Goal: Communication & Community: Answer question/provide support

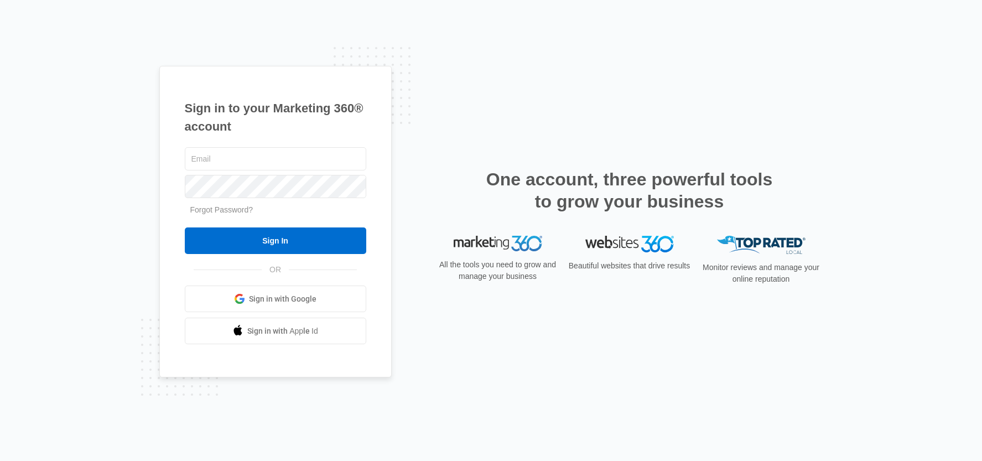
type input "[EMAIL_ADDRESS][DOMAIN_NAME]"
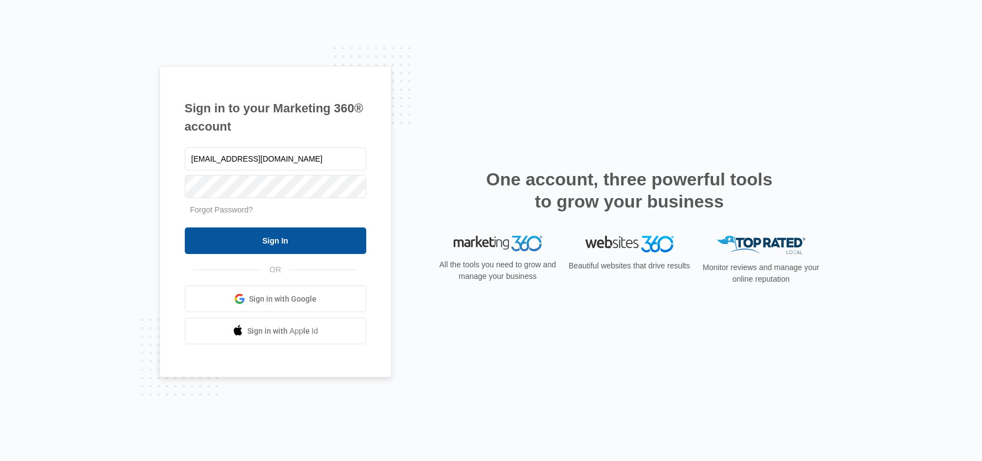
click at [284, 240] on input "Sign In" at bounding box center [275, 240] width 181 height 27
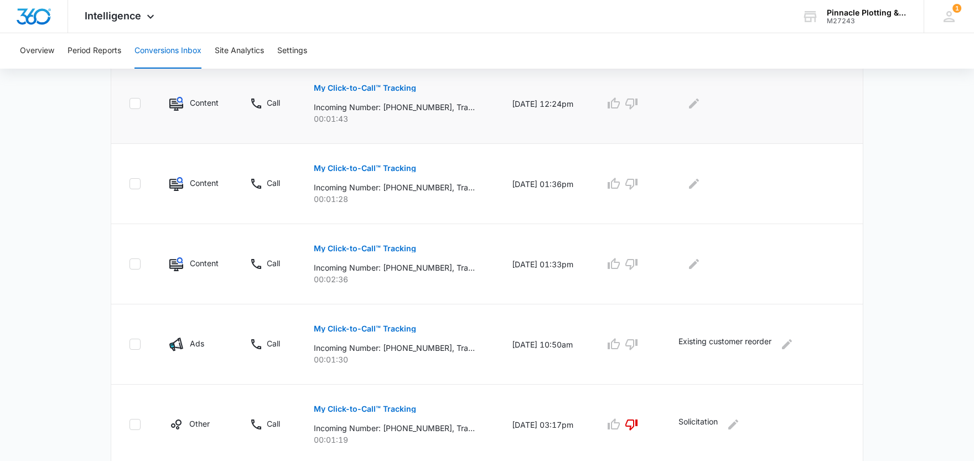
scroll to position [516, 0]
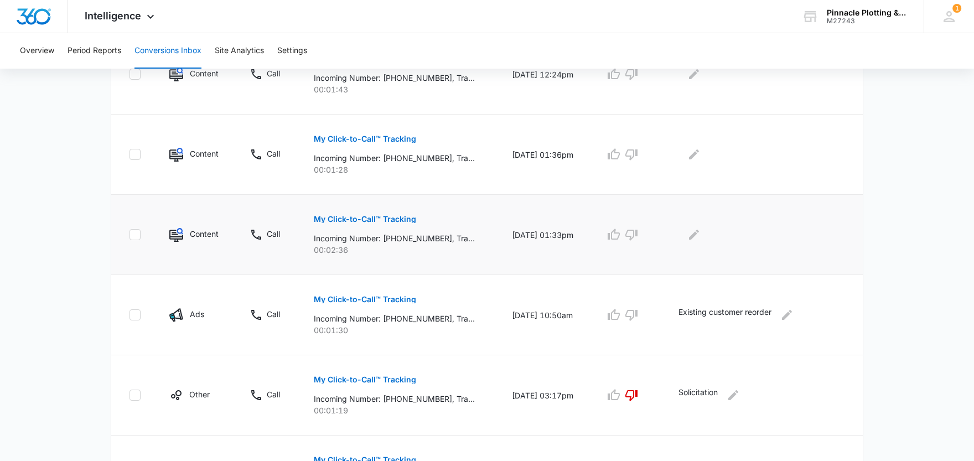
click at [364, 220] on p "My Click-to-Call™ Tracking" at bounding box center [365, 219] width 102 height 8
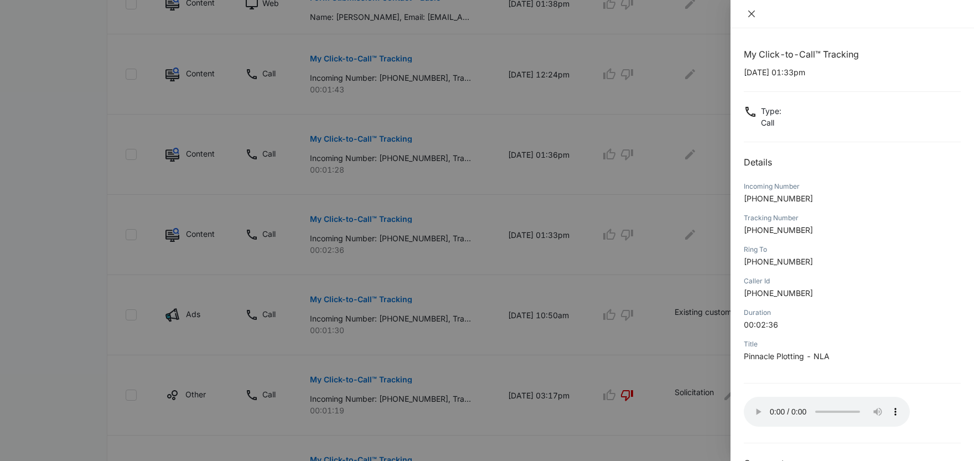
click at [752, 14] on icon "close" at bounding box center [751, 14] width 7 height 7
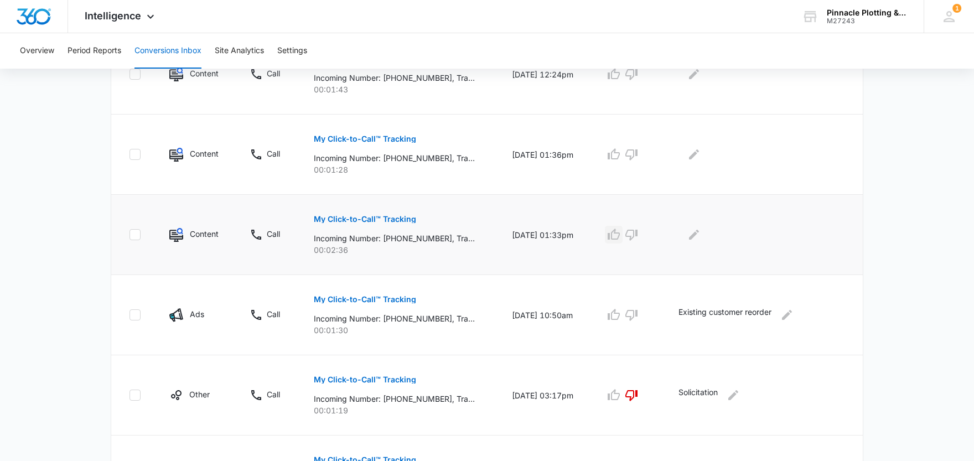
click at [618, 236] on icon "button" at bounding box center [613, 234] width 13 height 13
click at [699, 236] on icon "Edit Comments" at bounding box center [693, 234] width 13 height 13
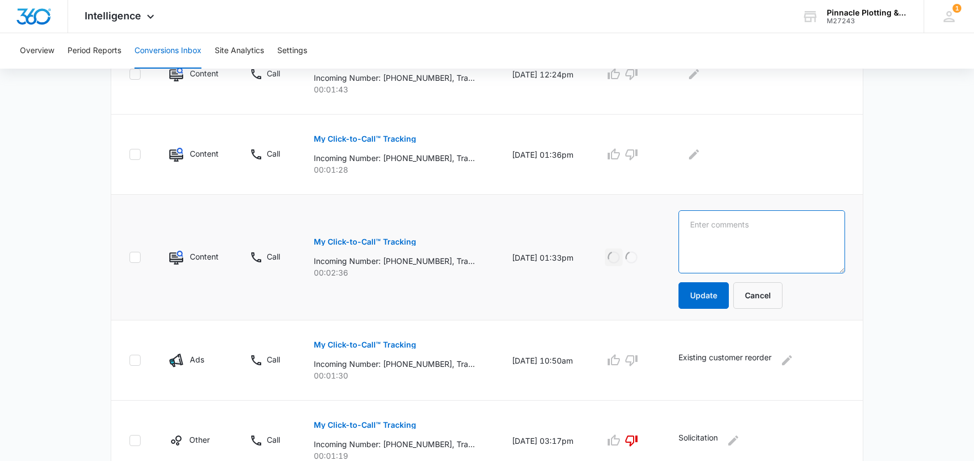
click at [711, 232] on textarea at bounding box center [761, 241] width 167 height 63
click at [705, 227] on textarea "PRinting request" at bounding box center [761, 241] width 167 height 63
drag, startPoint x: 791, startPoint y: 225, endPoint x: 668, endPoint y: 239, distance: 123.6
click at [668, 239] on tr "Content Call My Click-to-Call™ Tracking Incoming Number: +18163055470, Tracking…" at bounding box center [486, 258] width 751 height 126
type textarea "Printing request"
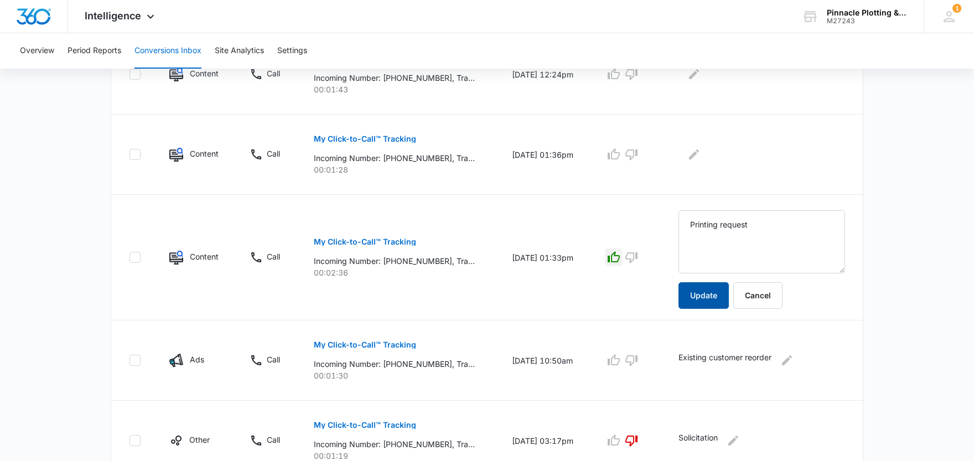
click at [701, 298] on button "Update" at bounding box center [703, 295] width 50 height 27
click at [357, 136] on p "My Click-to-Call™ Tracking" at bounding box center [365, 139] width 102 height 8
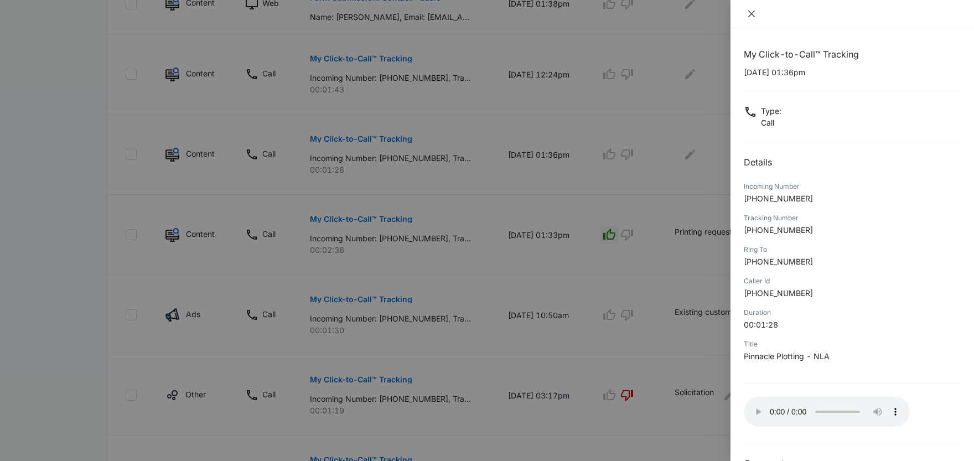
click at [746, 13] on button "Close" at bounding box center [750, 14] width 15 height 10
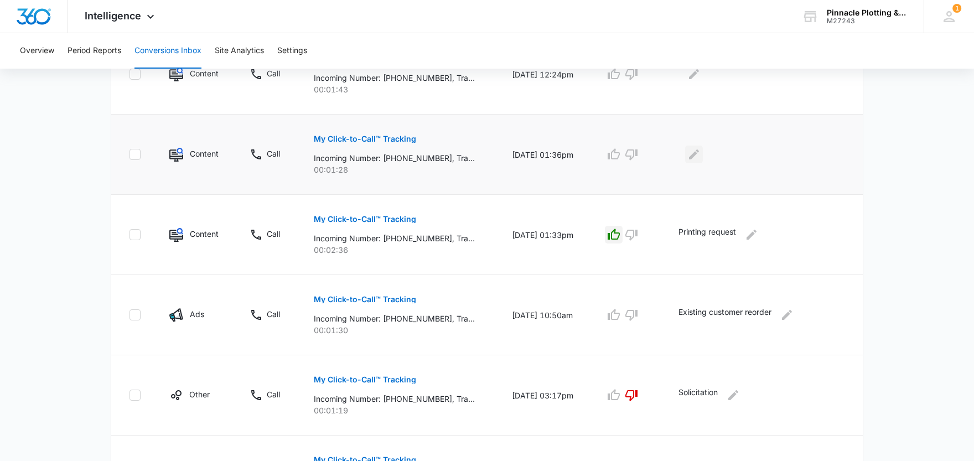
click at [698, 157] on icon "Edit Comments" at bounding box center [694, 154] width 10 height 10
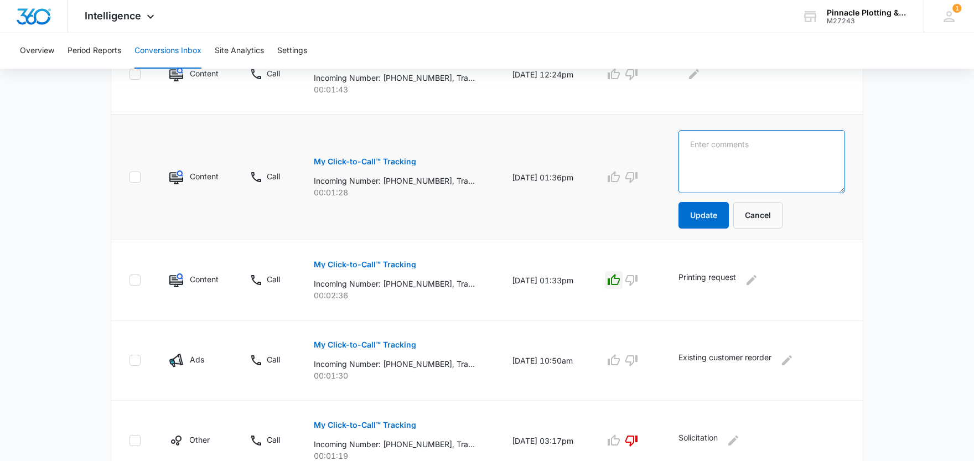
click at [716, 158] on textarea at bounding box center [761, 161] width 167 height 63
type textarea "Existing"
click at [358, 162] on p "My Click-to-Call™ Tracking" at bounding box center [365, 162] width 102 height 8
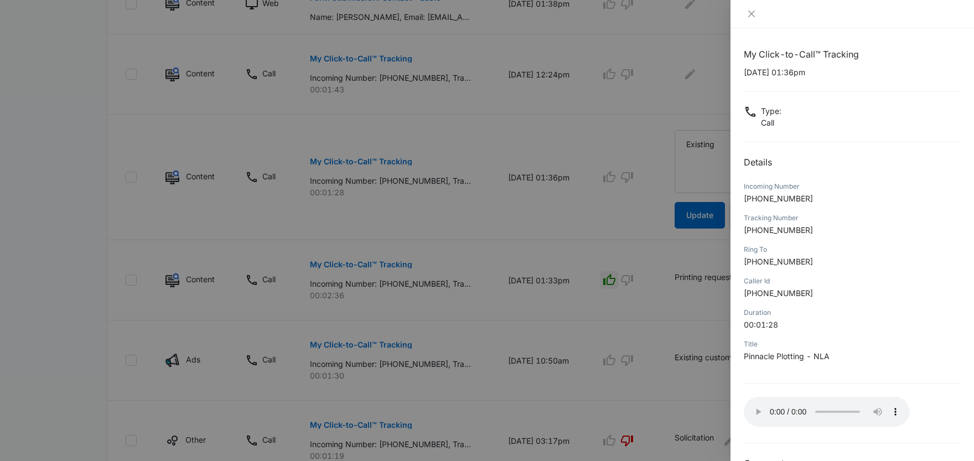
drag, startPoint x: 423, startPoint y: 216, endPoint x: 448, endPoint y: 217, distance: 24.9
click at [424, 216] on div at bounding box center [487, 230] width 974 height 461
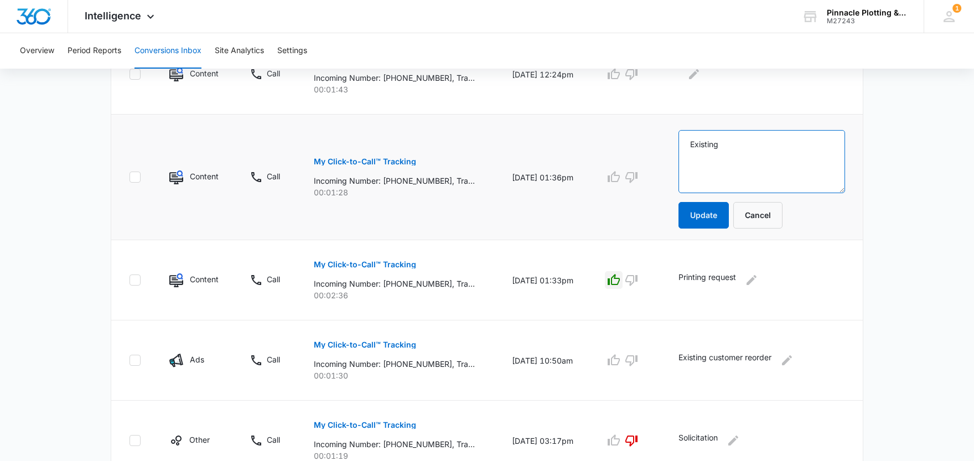
click at [748, 147] on textarea "Existing" at bounding box center [761, 161] width 167 height 63
type textarea "Existing customer re-order"
click at [712, 221] on button "Update" at bounding box center [703, 215] width 50 height 27
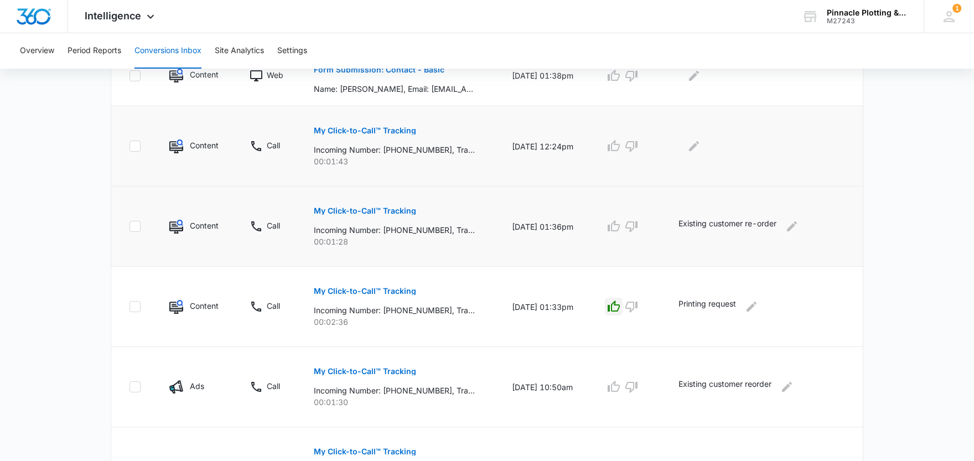
scroll to position [443, 0]
click at [332, 136] on button "My Click-to-Call™ Tracking" at bounding box center [365, 132] width 102 height 27
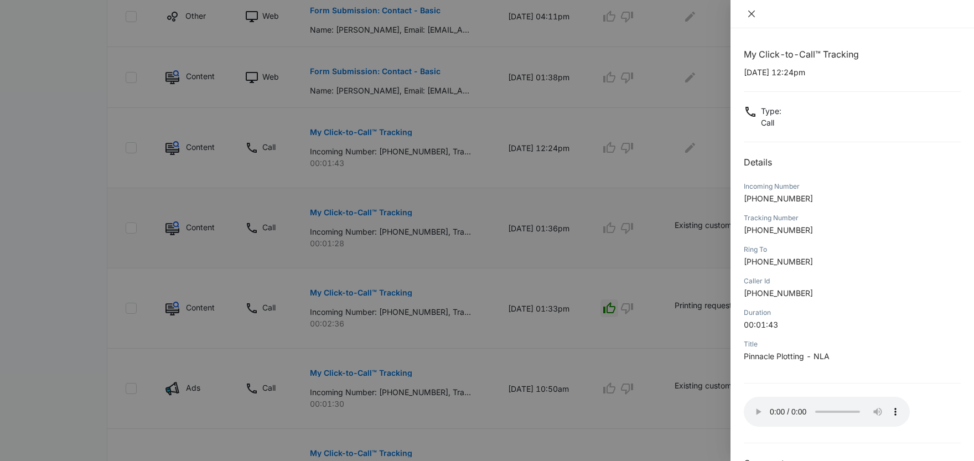
click at [752, 16] on icon "close" at bounding box center [751, 13] width 9 height 9
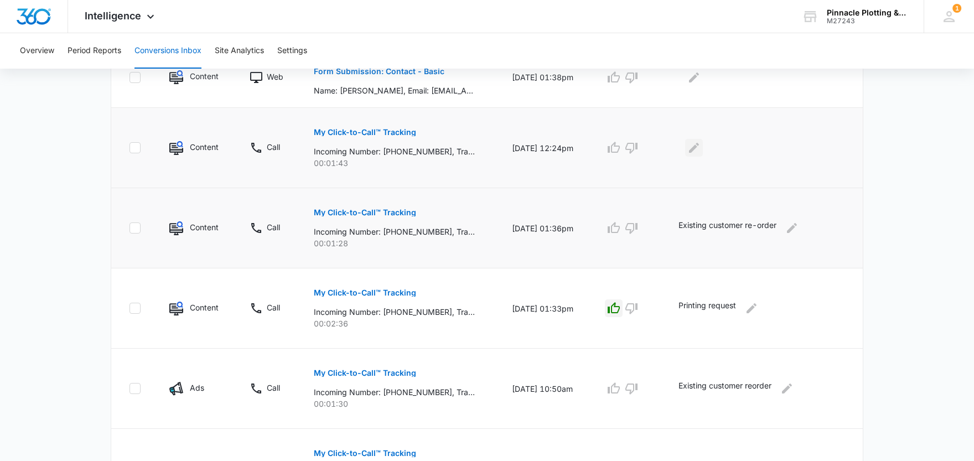
click at [698, 148] on icon "Edit Comments" at bounding box center [694, 148] width 10 height 10
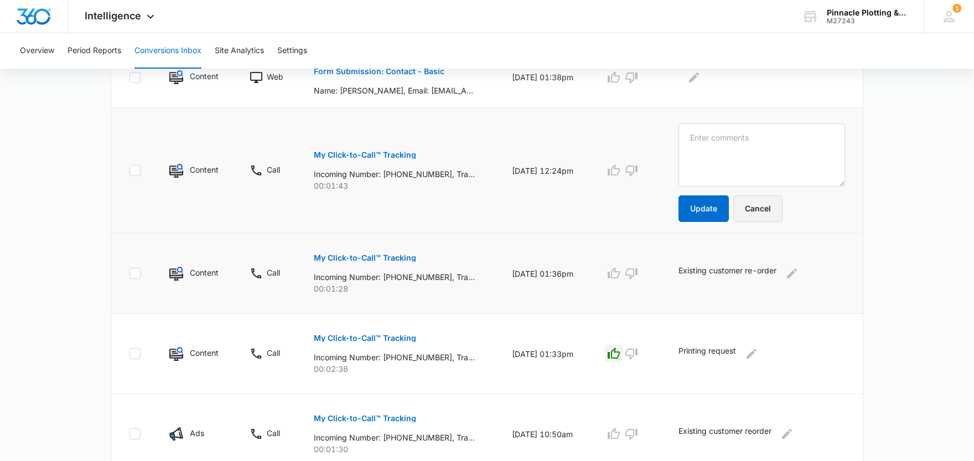
click at [762, 212] on button "Cancel" at bounding box center [757, 208] width 49 height 27
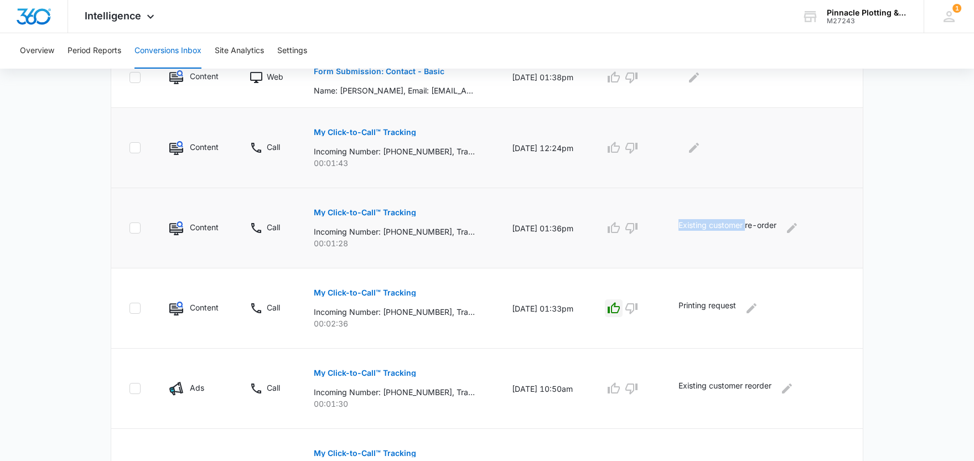
drag, startPoint x: 684, startPoint y: 226, endPoint x: 752, endPoint y: 225, distance: 68.0
click at [751, 225] on p "Existing customer re-order" at bounding box center [727, 228] width 98 height 18
copy p "Existing customer"
click at [707, 147] on div at bounding box center [761, 148] width 167 height 18
click at [700, 149] on icon "Edit Comments" at bounding box center [693, 147] width 13 height 13
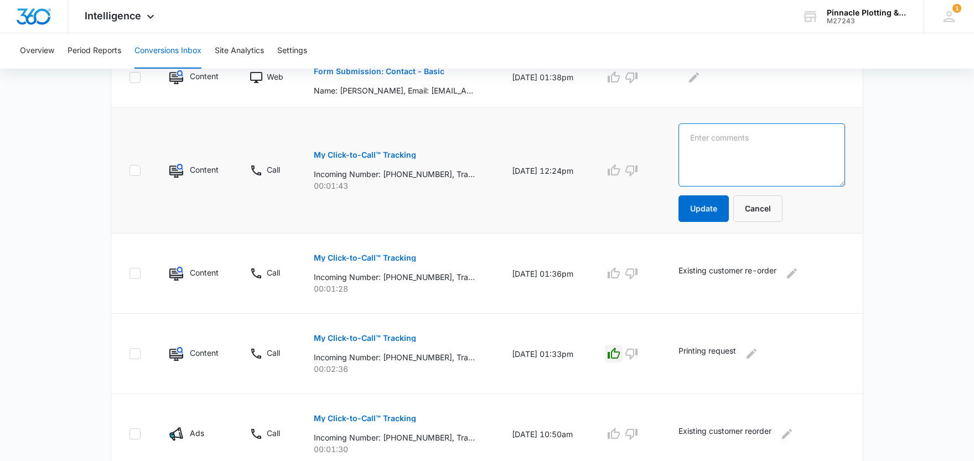
click at [716, 145] on textarea at bounding box center [761, 154] width 167 height 63
paste textarea "Existing customer"
type textarea "Existing customer calling for service"
click at [710, 214] on button "Update" at bounding box center [703, 208] width 50 height 27
click at [429, 72] on p "Form Submission: Contact - Basic" at bounding box center [379, 71] width 131 height 8
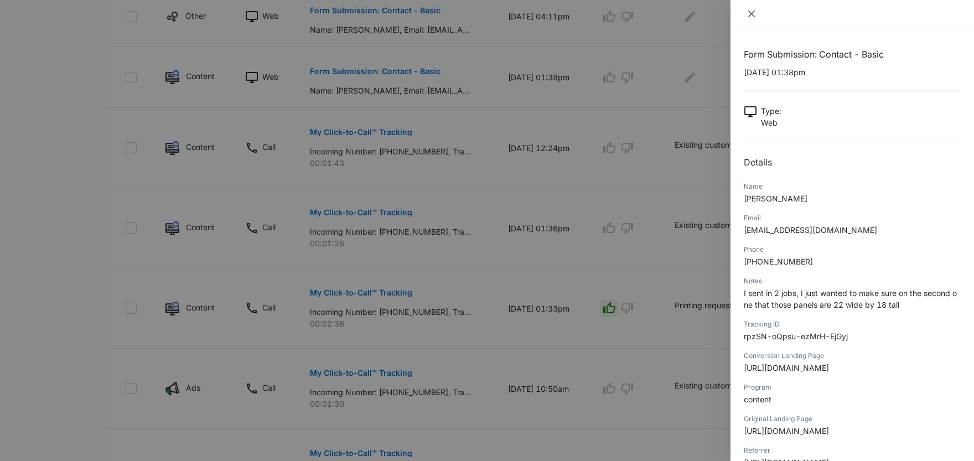
click at [751, 14] on icon "close" at bounding box center [751, 14] width 7 height 7
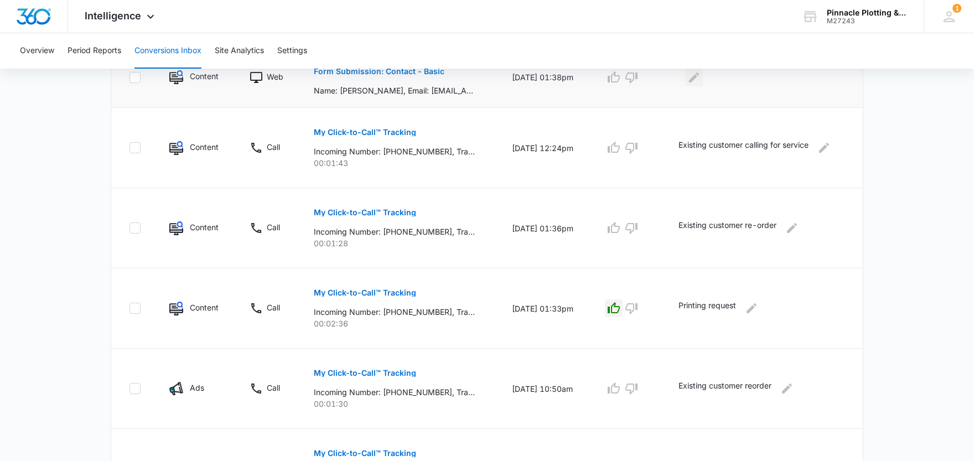
click at [699, 78] on icon "Edit Comments" at bounding box center [694, 77] width 10 height 10
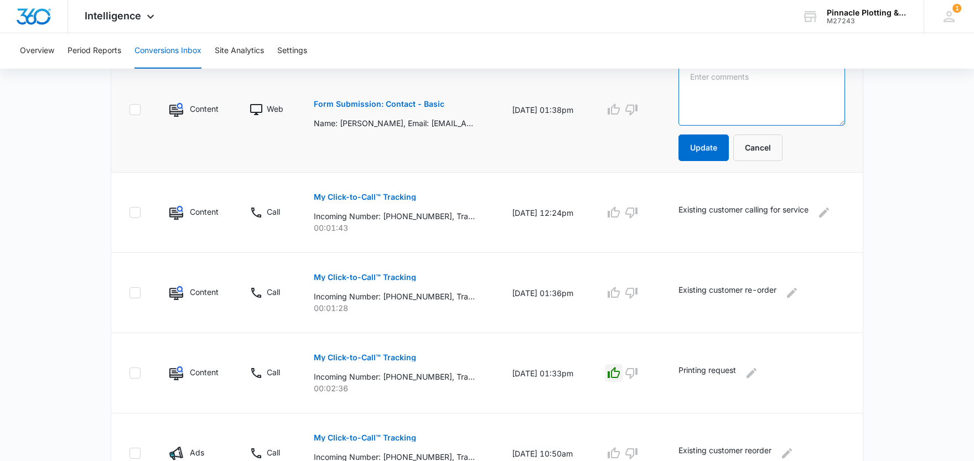
click at [733, 95] on textarea at bounding box center [761, 94] width 167 height 63
paste textarea "Existing customer"
type textarea "Existing customer re-order"
click at [703, 144] on button "Update" at bounding box center [703, 147] width 50 height 27
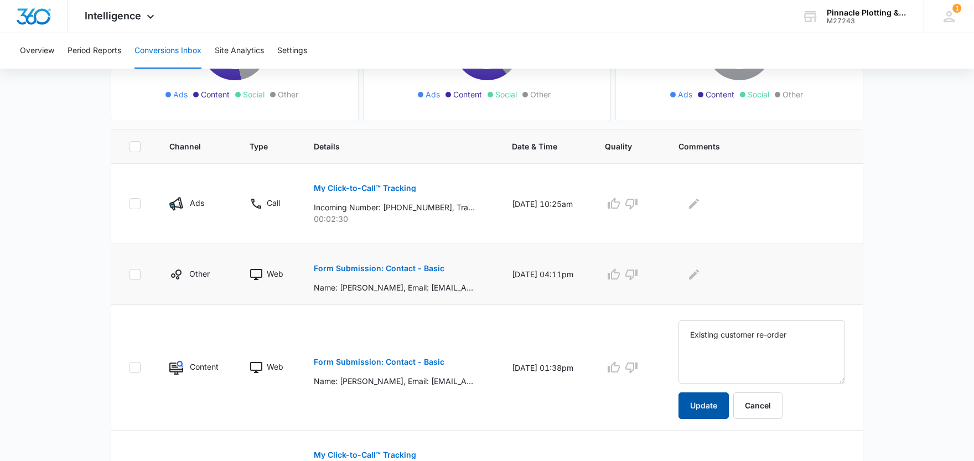
scroll to position [184, 0]
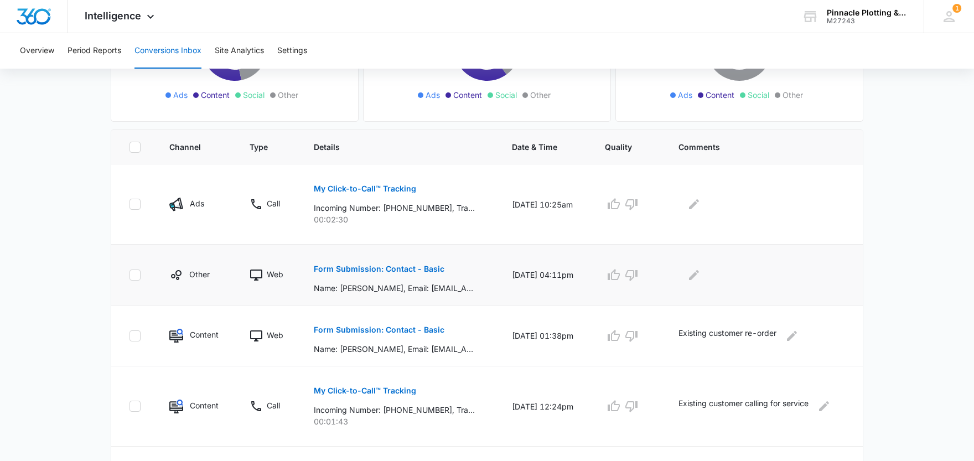
click at [413, 269] on p "Form Submission: Contact - Basic" at bounding box center [379, 269] width 131 height 8
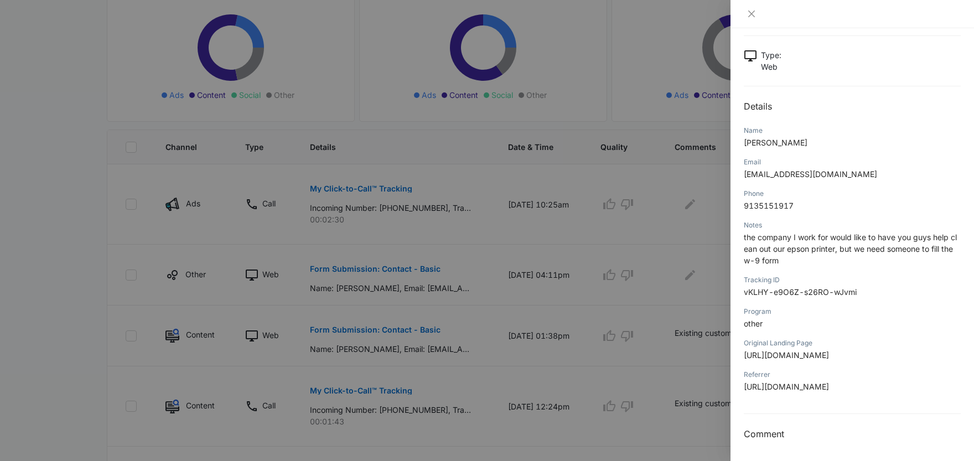
scroll to position [43, 0]
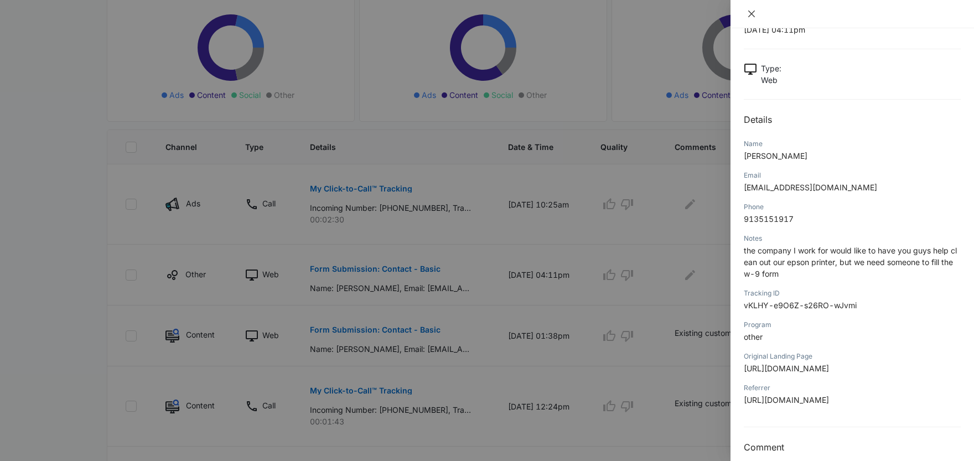
click at [751, 14] on icon "close" at bounding box center [751, 14] width 7 height 7
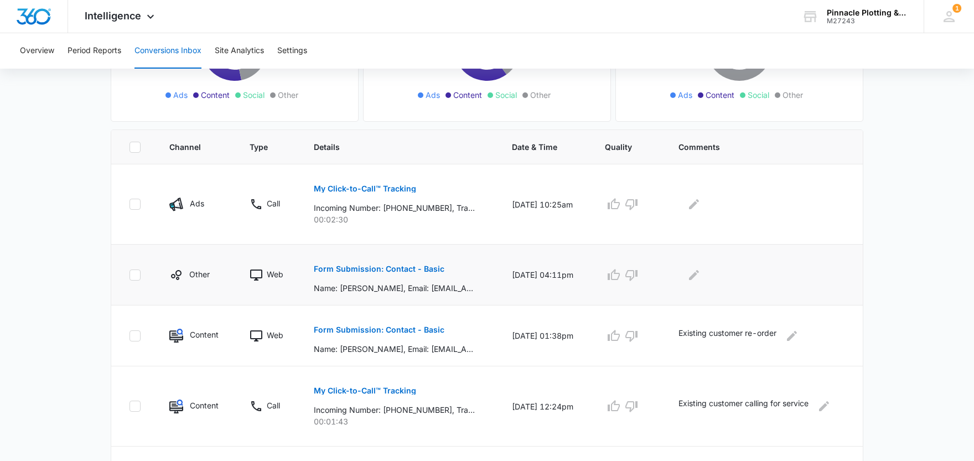
click at [408, 270] on p "Form Submission: Contact - Basic" at bounding box center [379, 269] width 131 height 8
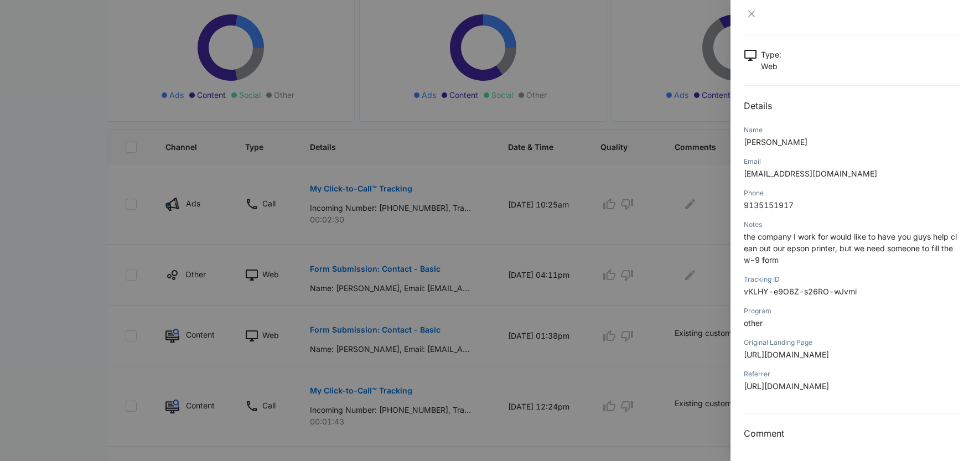
scroll to position [80, 0]
click at [476, 256] on div at bounding box center [487, 230] width 974 height 461
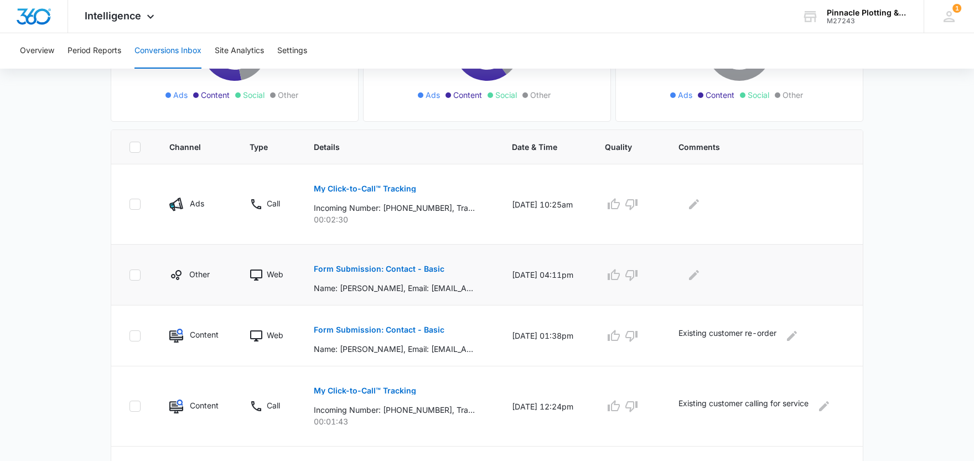
click at [392, 272] on p "Form Submission: Contact - Basic" at bounding box center [379, 269] width 131 height 8
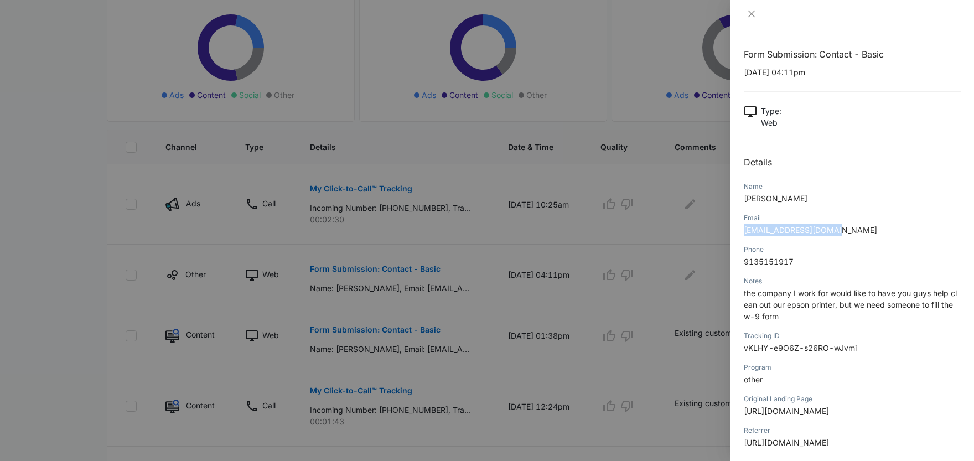
drag, startPoint x: 835, startPoint y: 230, endPoint x: 741, endPoint y: 230, distance: 94.6
click at [741, 230] on div "Form Submission: Contact - Basic 10/06/2025 at 04:11pm Type : Web Details Name …" at bounding box center [851, 244] width 243 height 433
copy span "lwang@barkleyokrp.com"
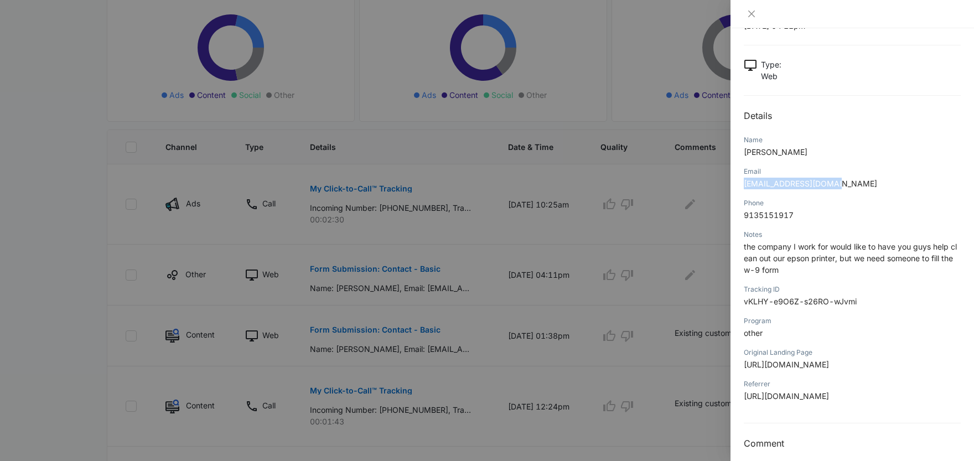
scroll to position [0, 0]
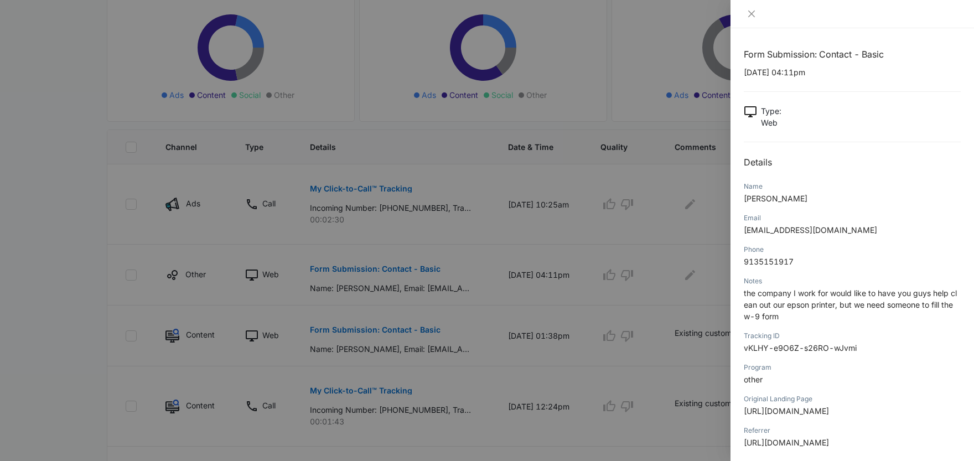
click at [772, 261] on span "9135151917" at bounding box center [768, 261] width 50 height 9
click at [772, 262] on span "9135151917" at bounding box center [768, 261] width 50 height 9
copy span "9135151917"
click at [439, 290] on div at bounding box center [487, 230] width 974 height 461
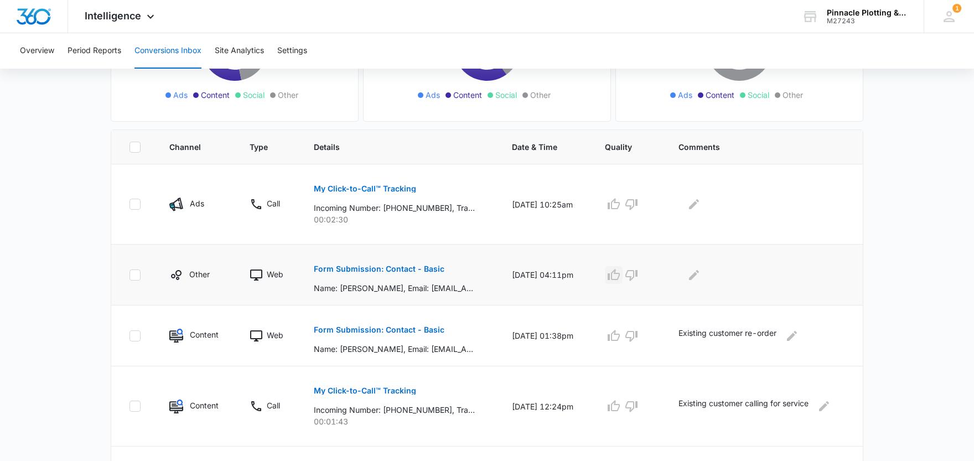
drag, startPoint x: 622, startPoint y: 278, endPoint x: 658, endPoint y: 280, distance: 36.6
click at [620, 278] on icon "button" at bounding box center [613, 274] width 13 height 13
click at [695, 277] on icon "Edit Comments" at bounding box center [694, 274] width 10 height 10
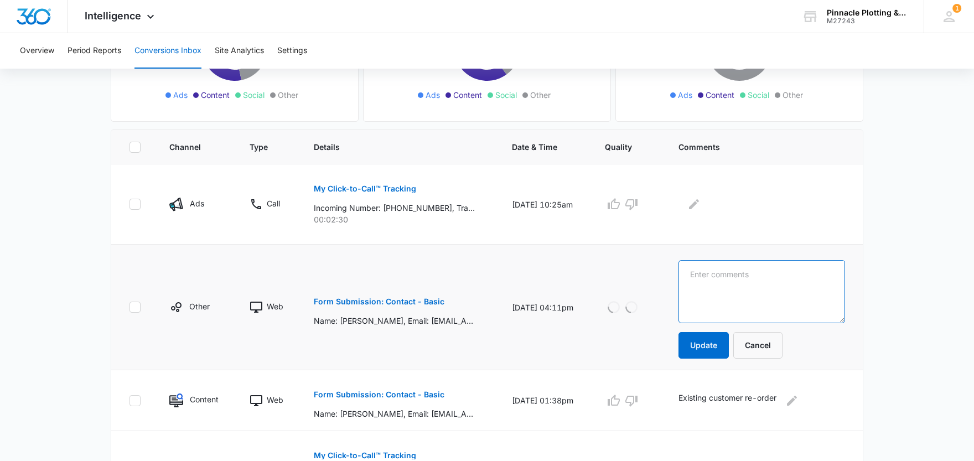
click at [708, 274] on textarea at bounding box center [761, 291] width 167 height 63
click at [779, 274] on textarea "I DID NOT RECEIVE ANY EMAIL" at bounding box center [761, 291] width 167 height 63
click at [820, 272] on textarea "I DID NOT RECEIVE THIS EMAIL" at bounding box center [761, 291] width 167 height 63
click at [819, 273] on textarea "I DID NOT RECEIVE THIS EMAIL. Good lead for service call." at bounding box center [761, 291] width 167 height 63
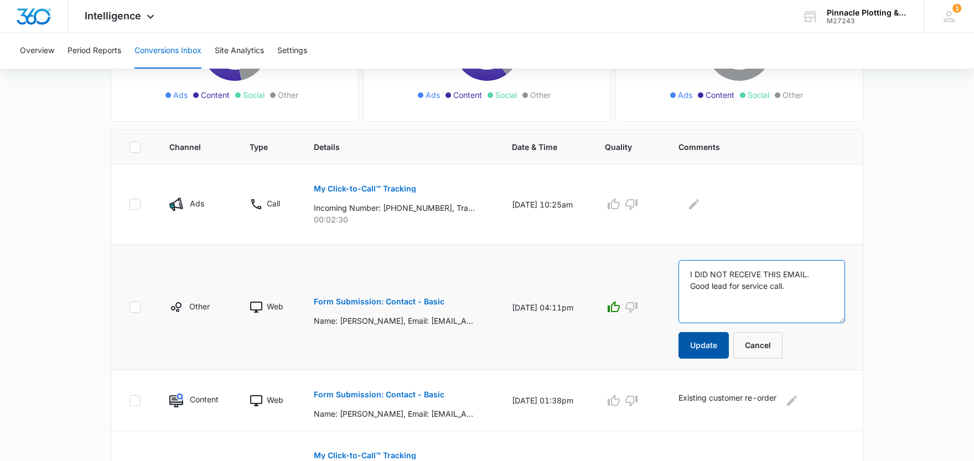
type textarea "I DID NOT RECEIVE THIS EMAIL. Good lead for service call."
click at [707, 346] on button "Update" at bounding box center [703, 345] width 50 height 27
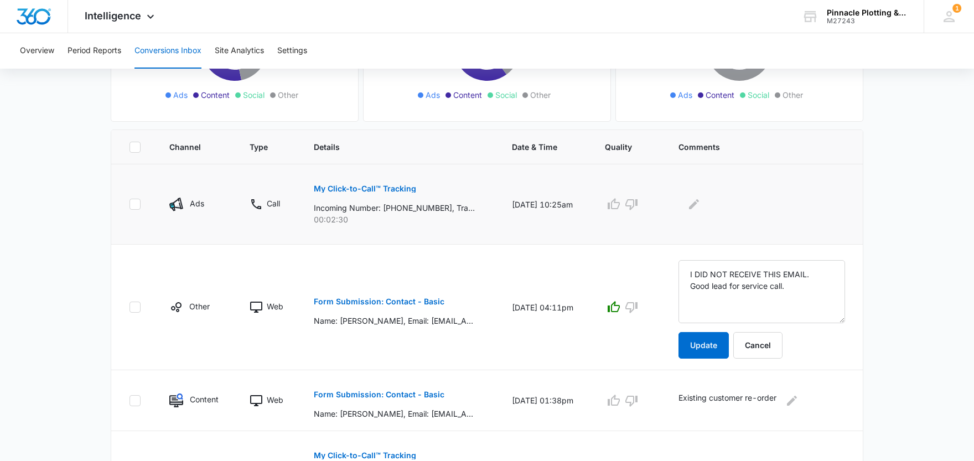
click at [339, 189] on p "My Click-to-Call™ Tracking" at bounding box center [365, 189] width 102 height 8
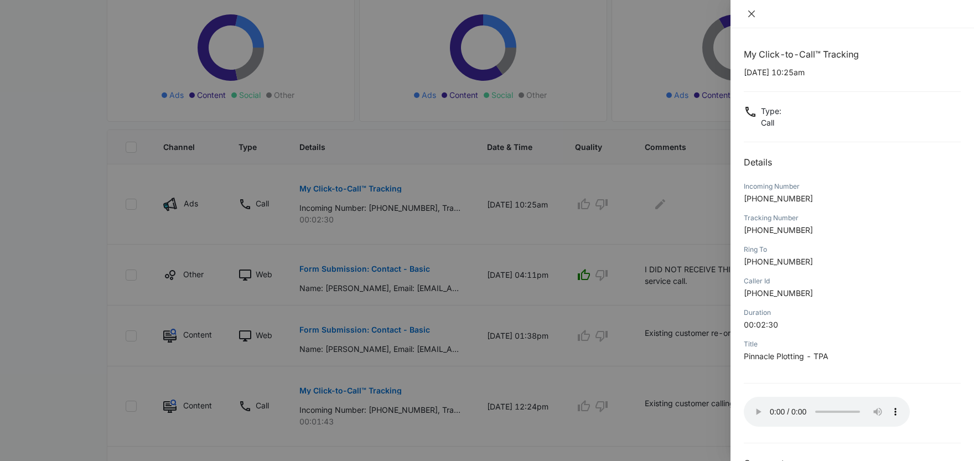
click at [750, 15] on icon "close" at bounding box center [751, 14] width 7 height 7
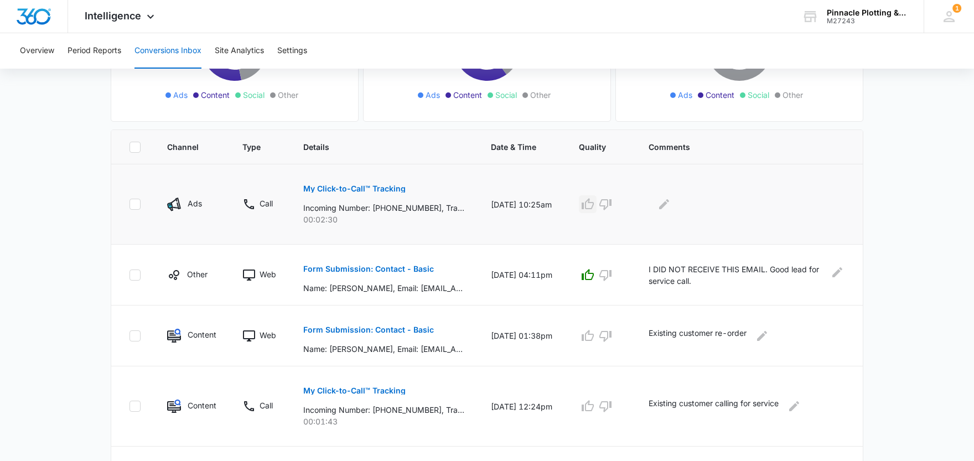
drag, startPoint x: 602, startPoint y: 206, endPoint x: 622, endPoint y: 205, distance: 19.4
click at [594, 206] on icon "button" at bounding box center [587, 203] width 13 height 13
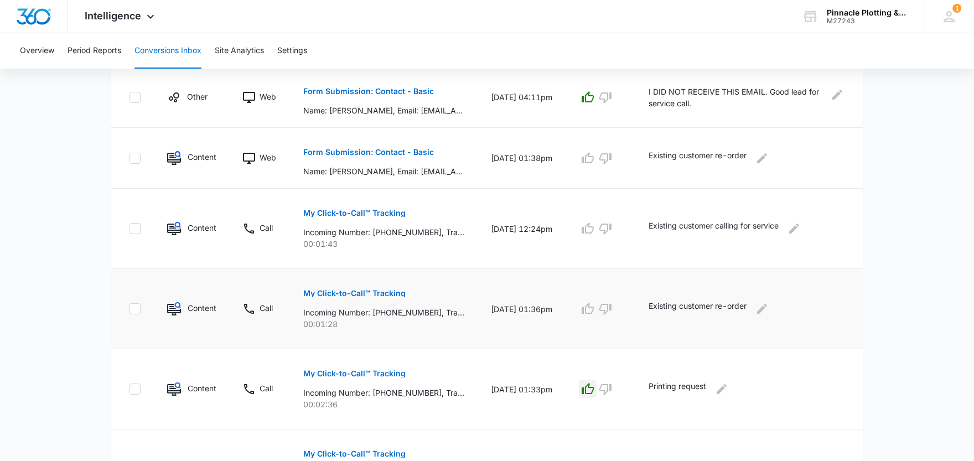
scroll to position [369, 0]
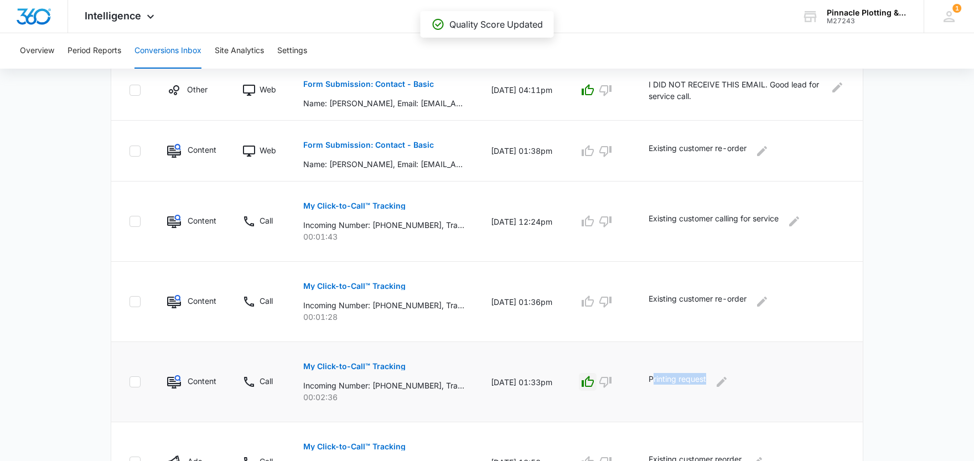
drag, startPoint x: 720, startPoint y: 383, endPoint x: 664, endPoint y: 381, distance: 56.5
click at [664, 381] on div "Printing request" at bounding box center [746, 382] width 196 height 18
copy p "rinting request"
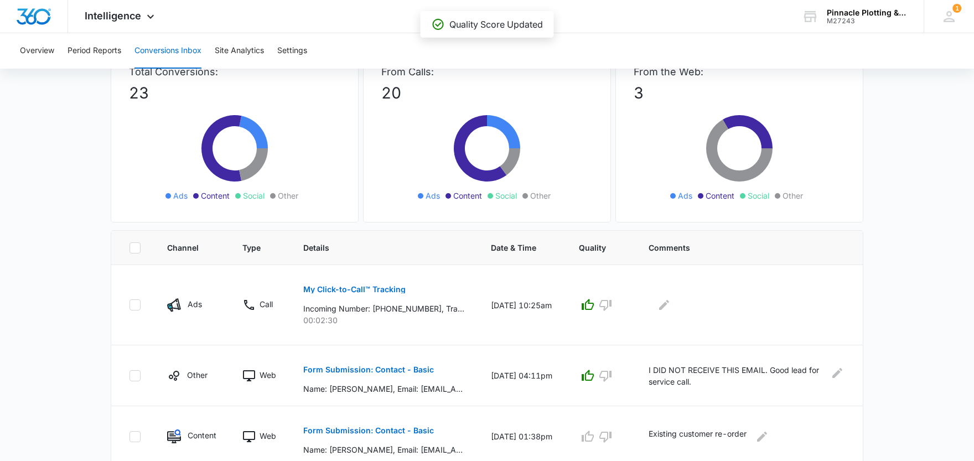
scroll to position [0, 0]
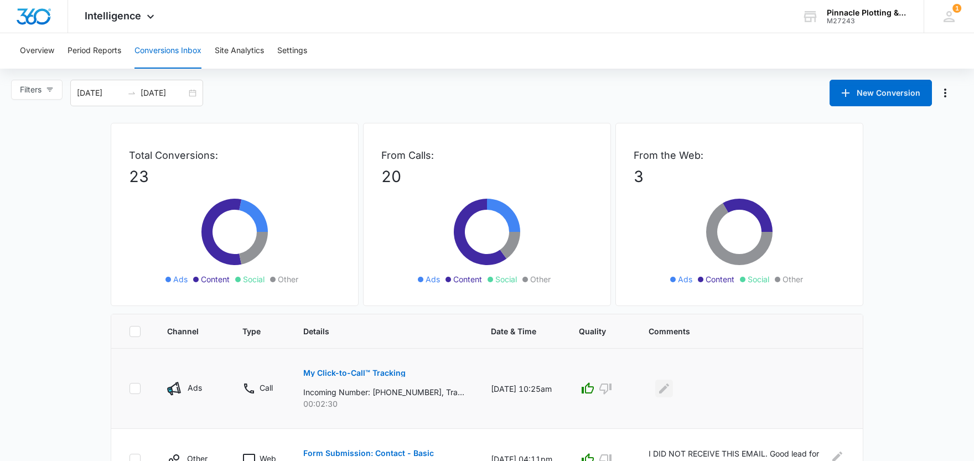
click at [670, 392] on icon "Edit Comments" at bounding box center [663, 388] width 13 height 13
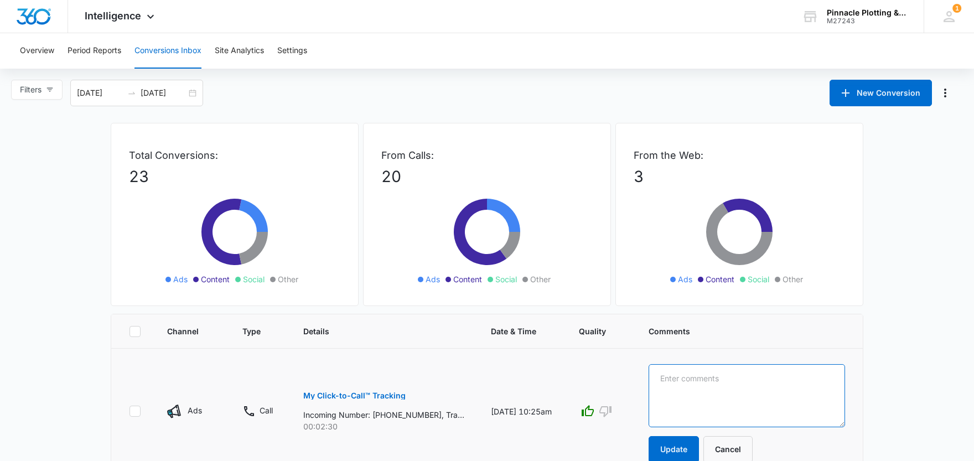
click at [733, 388] on textarea at bounding box center [746, 395] width 196 height 63
paste textarea "rinting request"
click at [673, 381] on textarea "rinting request" at bounding box center [746, 395] width 196 height 63
type textarea "New customer - Printing request"
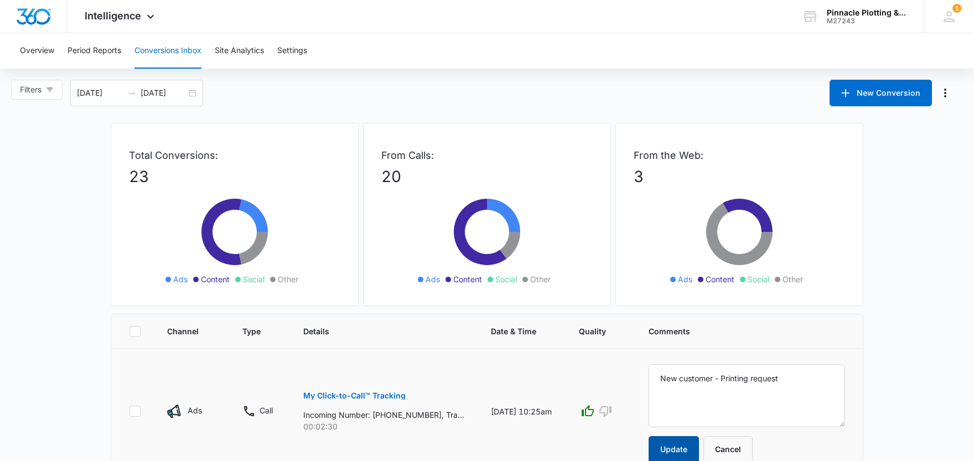
click at [691, 443] on button "Update" at bounding box center [673, 449] width 50 height 27
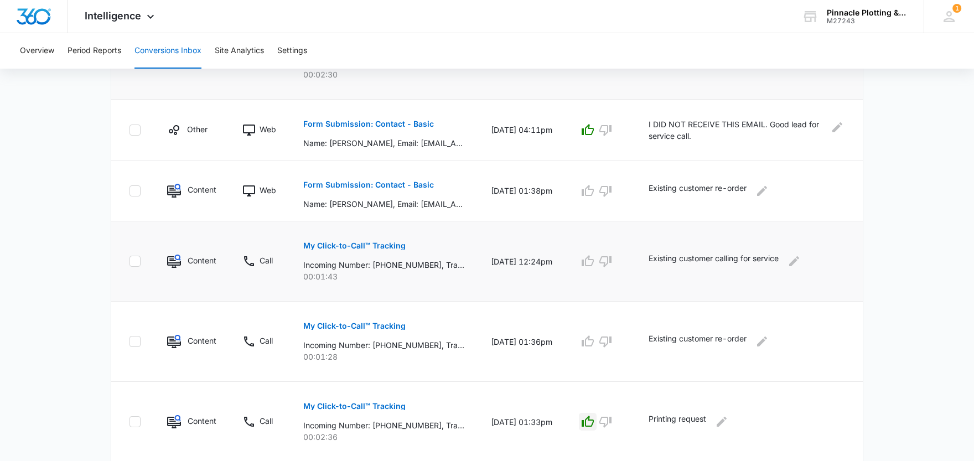
scroll to position [221, 0]
